Goal: Complete application form

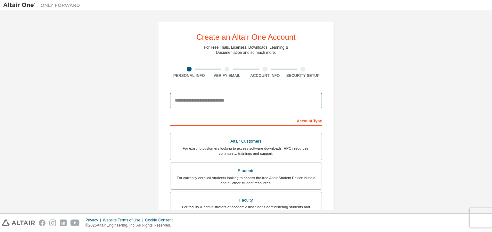
click at [232, 103] on input "email" at bounding box center [246, 100] width 152 height 15
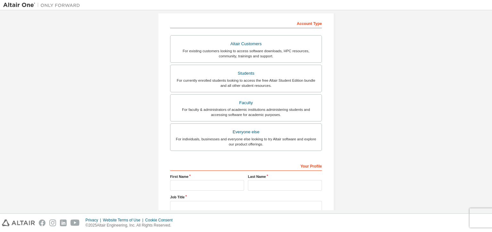
scroll to position [81, 0]
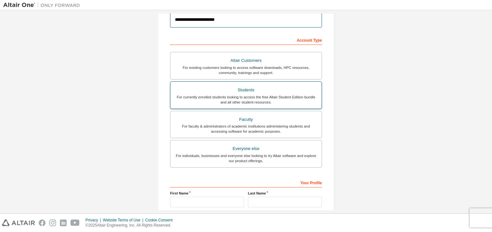
type input "**********"
click at [263, 103] on div "For currently enrolled students looking to access the free Altair Student Editi…" at bounding box center [245, 99] width 143 height 10
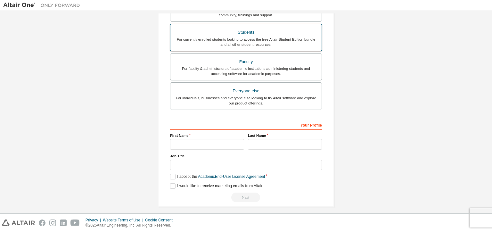
scroll to position [138, 0]
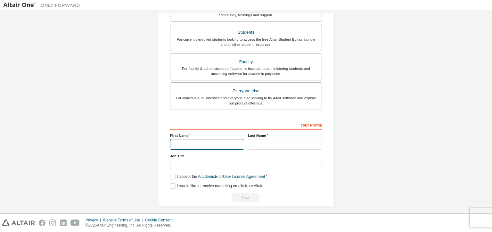
click at [208, 142] on input "text" at bounding box center [207, 144] width 74 height 11
type input "*"
type input "******"
click at [262, 144] on input "text" at bounding box center [285, 144] width 74 height 11
type input "*"
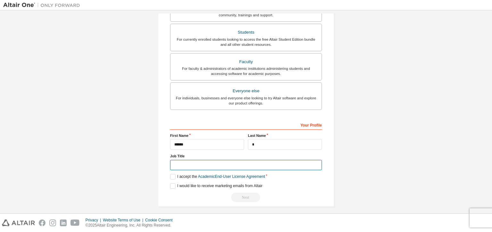
click at [227, 165] on input "text" at bounding box center [246, 165] width 152 height 11
type input "*******"
click at [170, 174] on label "I accept the Academic End-User License Agreement" at bounding box center [217, 176] width 95 height 5
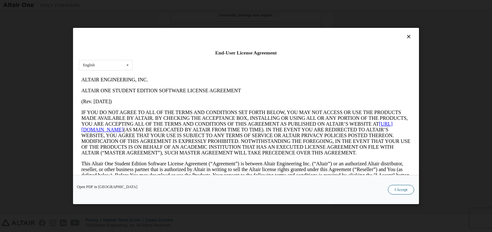
scroll to position [0, 0]
click at [400, 189] on button "I Accept" at bounding box center [401, 190] width 26 height 10
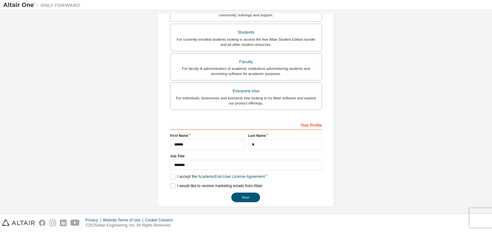
click at [171, 184] on label "I would like to receive marketing emails from Altair" at bounding box center [216, 185] width 92 height 5
click at [243, 193] on button "Next" at bounding box center [245, 197] width 29 height 10
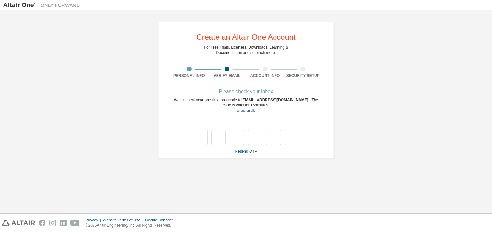
type input "*"
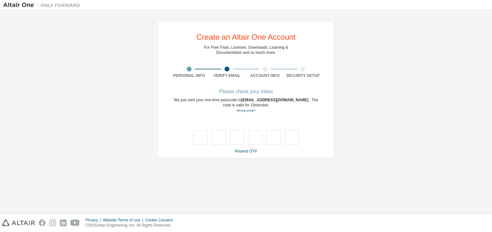
type input "*"
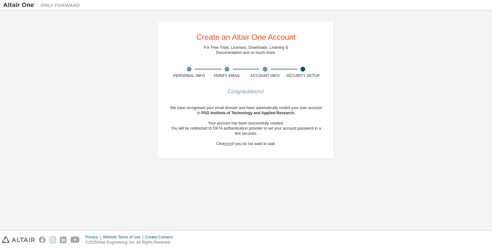
click at [228, 144] on link "here" at bounding box center [229, 143] width 8 height 4
